Goal: Information Seeking & Learning: Learn about a topic

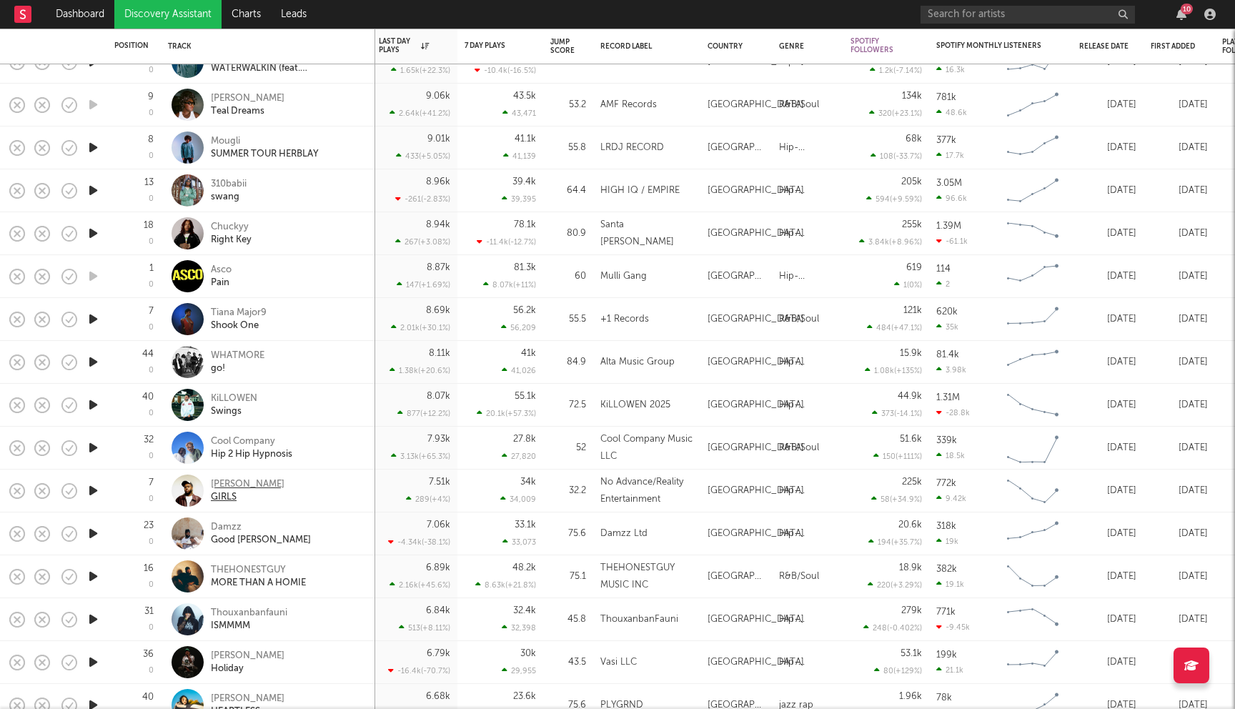
click at [224, 486] on div "[PERSON_NAME]" at bounding box center [248, 484] width 74 height 13
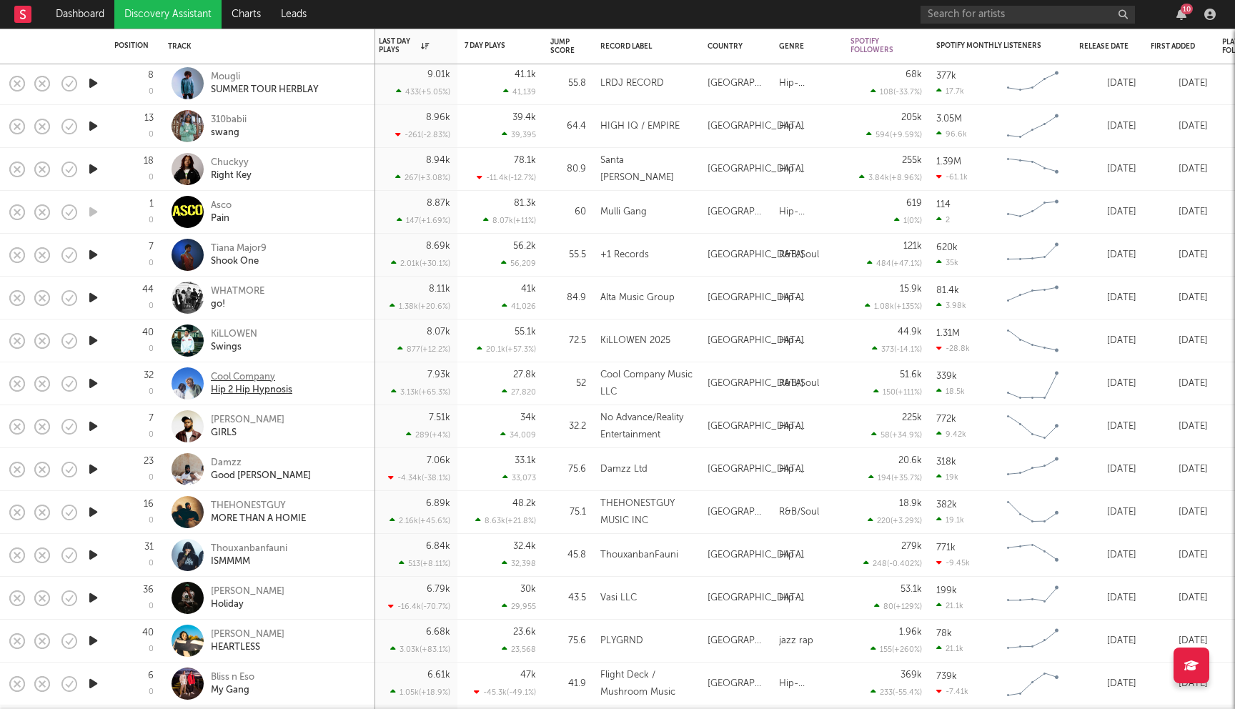
click at [239, 377] on div "Cool Company" at bounding box center [251, 377] width 81 height 13
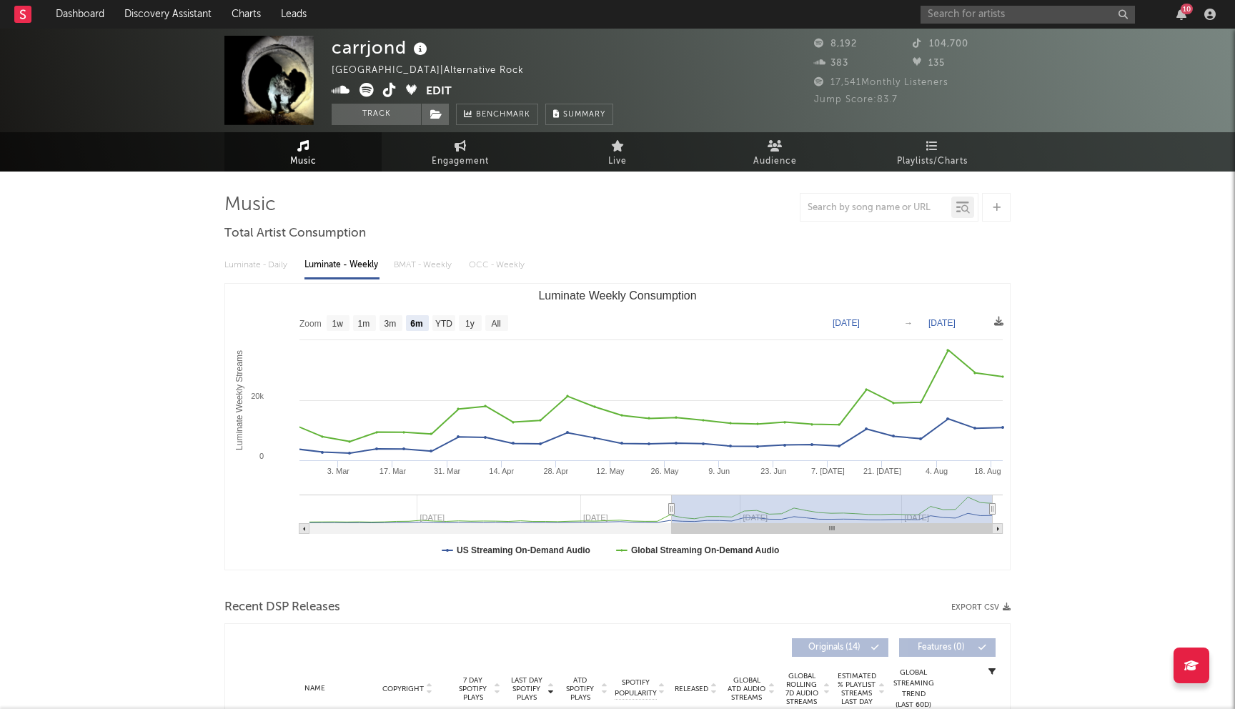
select select "6m"
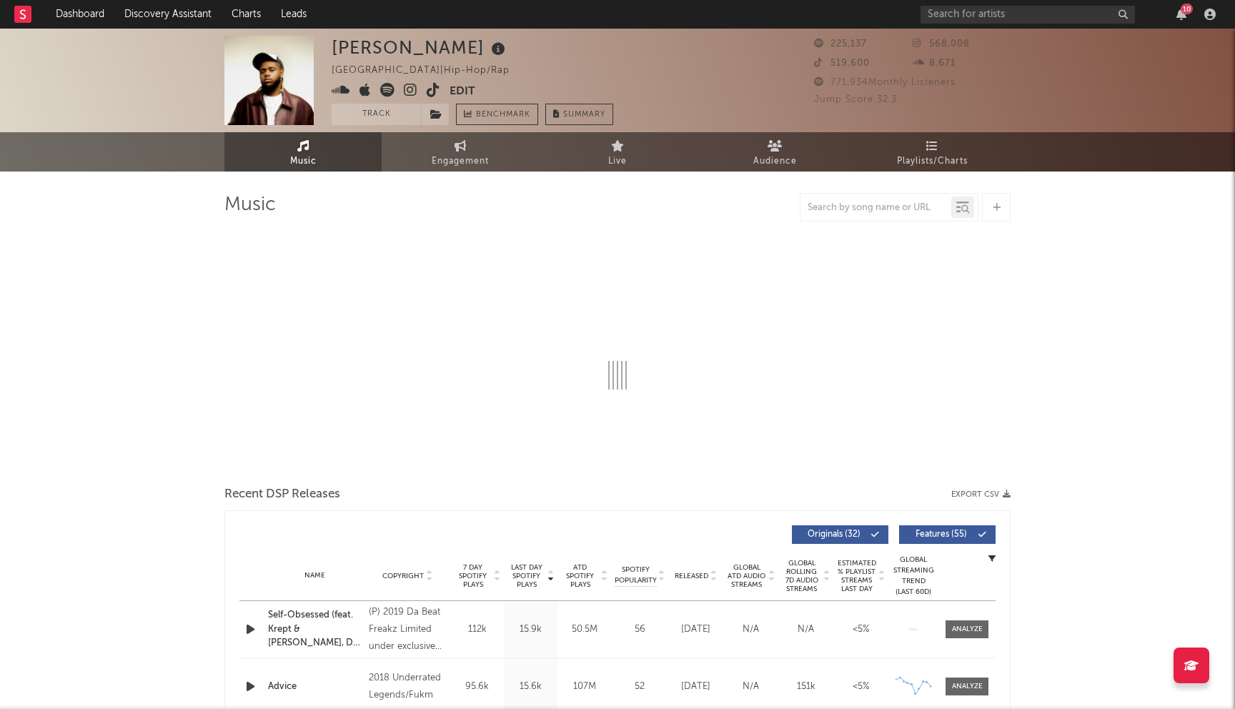
select select "6m"
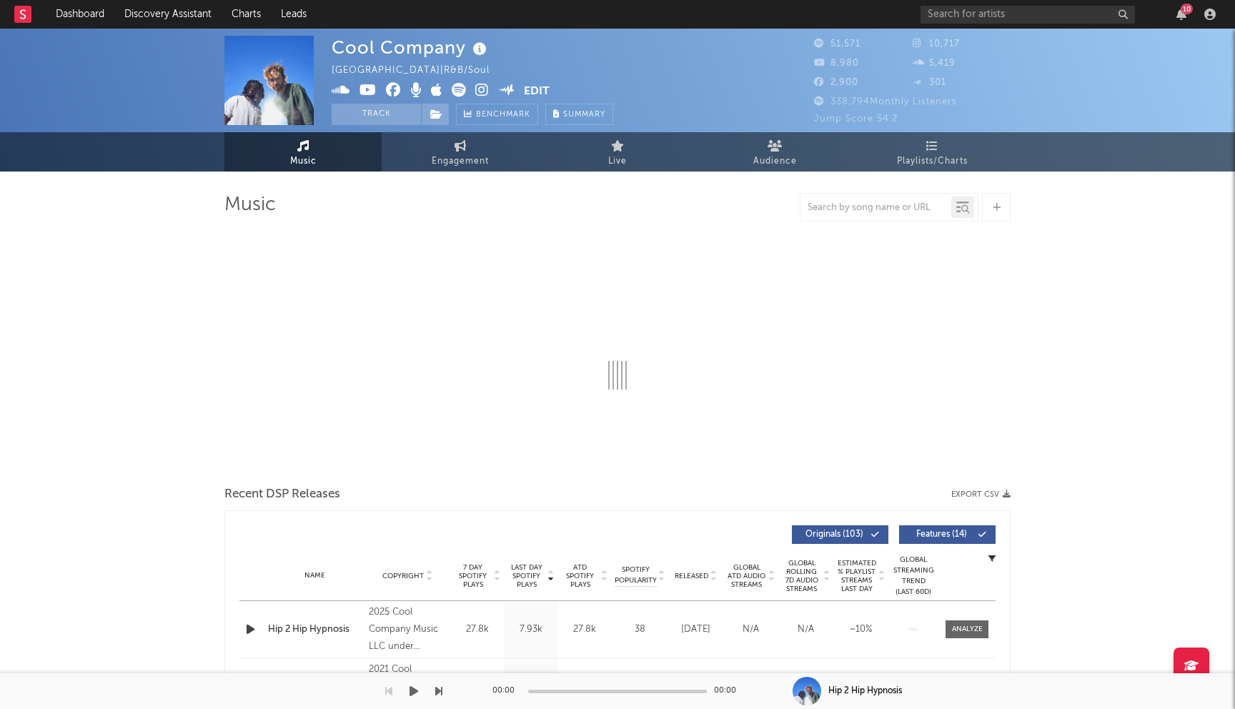
select select "6m"
